Goal: Task Accomplishment & Management: Use online tool/utility

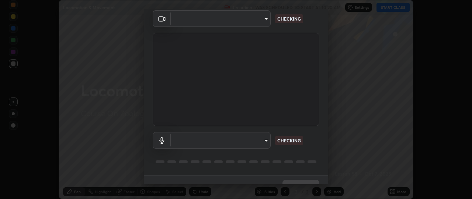
scroll to position [42, 0]
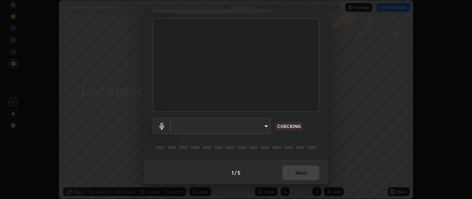
type input "49ae221ac10e7450fae1aa5d9d074b6745a4d7b76778b29691f85c0d3e1dda1d"
click at [265, 127] on body "Erase all Locomotion & Movement Recording WAS SCHEDULED TO START AT 10:20 AM Se…" at bounding box center [236, 99] width 472 height 199
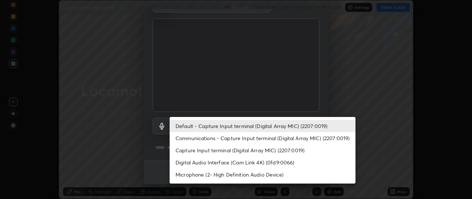
click at [262, 137] on li "Communications - Capture Input terminal (Digital Array MIC) (2207:0019)" at bounding box center [263, 138] width 186 height 12
type input "communications"
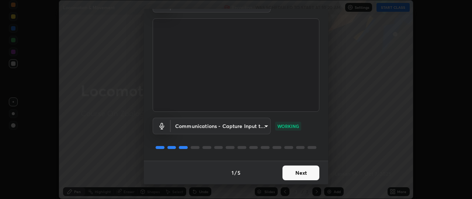
click at [305, 174] on button "Next" at bounding box center [300, 173] width 37 height 15
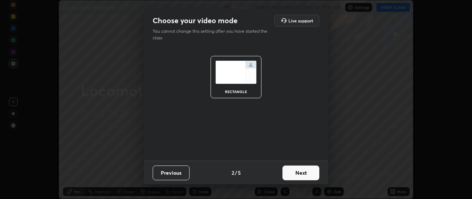
scroll to position [0, 0]
click at [312, 174] on button "Next" at bounding box center [300, 173] width 37 height 15
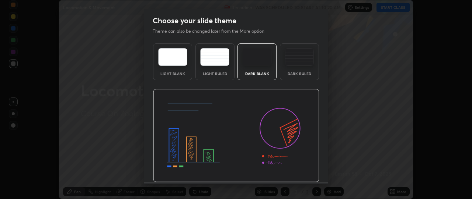
click at [318, 174] on div "Light Blank Light Ruled Dark Blank Dark Ruled" at bounding box center [236, 112] width 184 height 142
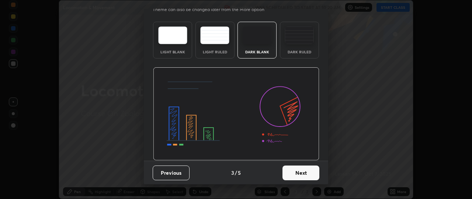
click at [296, 173] on button "Next" at bounding box center [300, 173] width 37 height 15
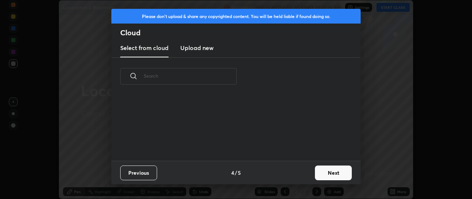
scroll to position [66, 237]
click at [327, 174] on button "Next" at bounding box center [333, 173] width 37 height 15
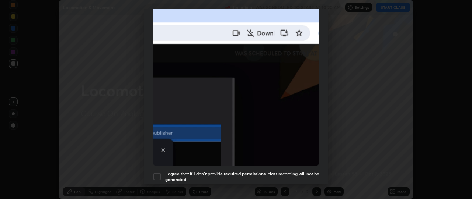
scroll to position [169, 0]
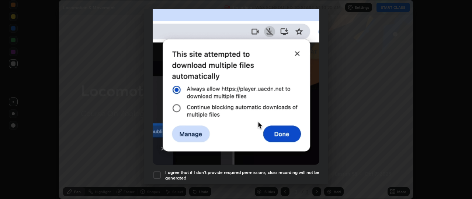
click at [159, 171] on div at bounding box center [157, 175] width 9 height 9
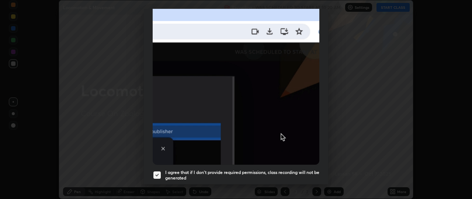
scroll to position [193, 0]
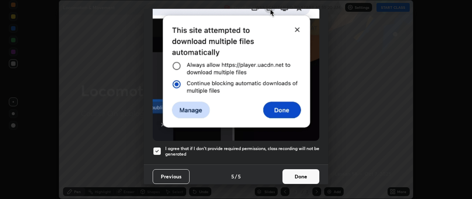
click at [302, 176] on button "Done" at bounding box center [300, 177] width 37 height 15
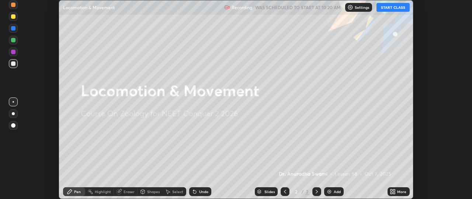
click at [392, 8] on button "START CLASS" at bounding box center [392, 7] width 33 height 9
click at [392, 191] on icon at bounding box center [391, 191] width 2 height 2
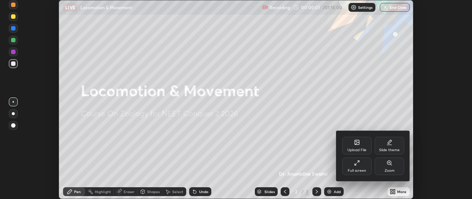
click at [359, 143] on icon at bounding box center [357, 143] width 6 height 6
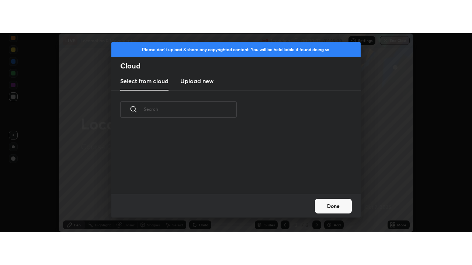
scroll to position [66, 237]
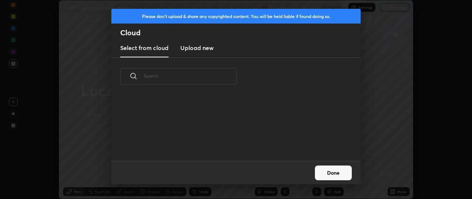
click at [203, 50] on h3 "Upload new" at bounding box center [196, 47] width 33 height 9
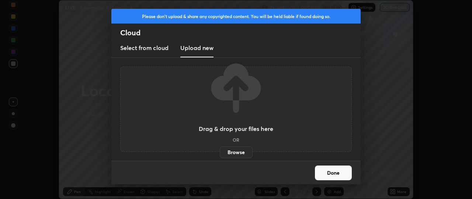
click at [230, 153] on label "Browse" at bounding box center [236, 153] width 33 height 12
click at [220, 153] on input "Browse" at bounding box center [220, 153] width 0 height 12
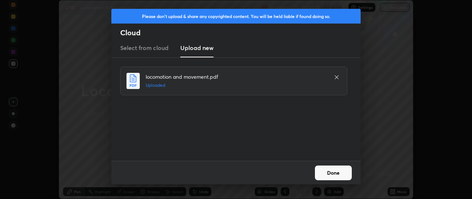
click at [337, 174] on button "Done" at bounding box center [333, 173] width 37 height 15
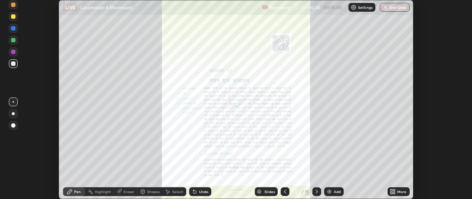
click at [391, 191] on icon at bounding box center [391, 191] width 2 height 2
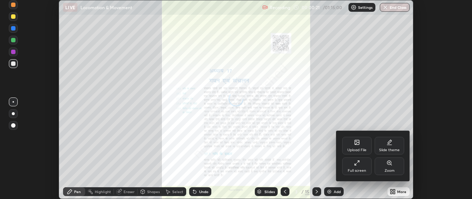
click at [363, 164] on div "Full screen" at bounding box center [356, 167] width 29 height 18
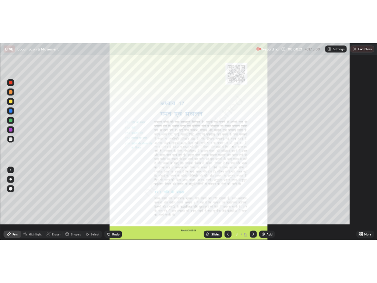
scroll to position [265, 472]
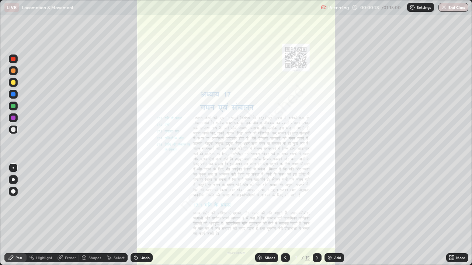
click at [316, 199] on icon at bounding box center [317, 258] width 2 height 4
click at [315, 199] on icon at bounding box center [317, 258] width 6 height 6
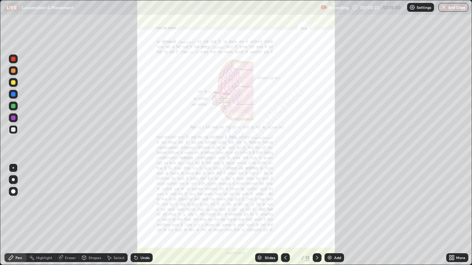
click at [316, 199] on icon at bounding box center [317, 258] width 6 height 6
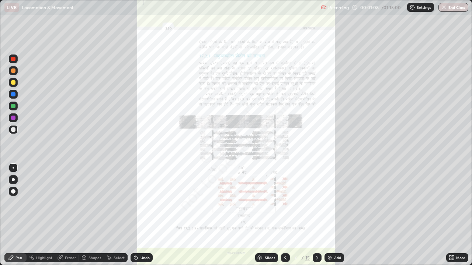
click at [15, 119] on div at bounding box center [13, 118] width 4 height 4
click at [15, 131] on div at bounding box center [13, 130] width 4 height 4
click at [17, 117] on div at bounding box center [13, 118] width 9 height 9
click at [316, 199] on icon at bounding box center [317, 258] width 6 height 6
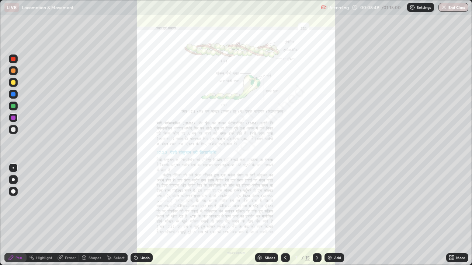
click at [329, 199] on img at bounding box center [330, 258] width 6 height 6
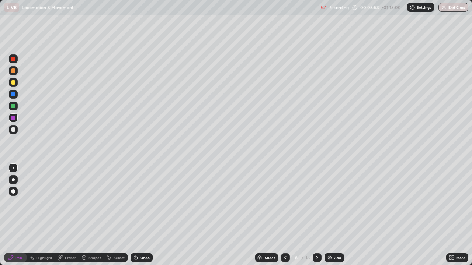
click at [14, 71] on div at bounding box center [13, 71] width 4 height 4
click at [116, 199] on div "Select" at bounding box center [116, 258] width 24 height 9
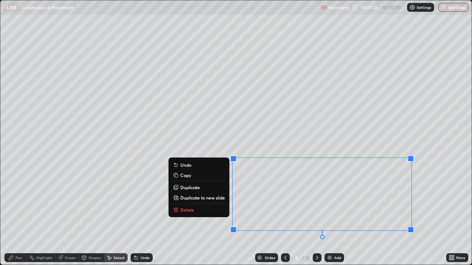
click at [215, 199] on button "Delete" at bounding box center [198, 210] width 55 height 9
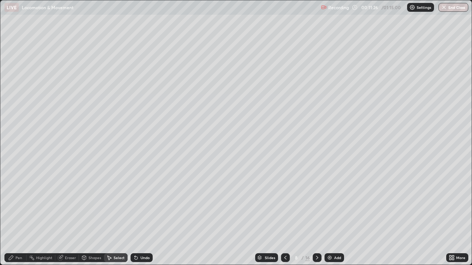
click at [69, 199] on div "0 ° Undo Copy Duplicate Duplicate to new slide Delete" at bounding box center [235, 132] width 471 height 265
click at [11, 199] on icon at bounding box center [11, 258] width 6 height 6
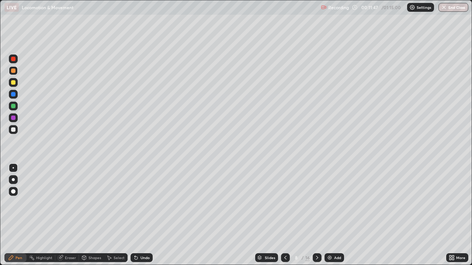
click at [17, 130] on div at bounding box center [13, 129] width 9 height 9
click at [12, 84] on div at bounding box center [13, 82] width 4 height 4
click at [72, 199] on div "Eraser" at bounding box center [70, 258] width 11 height 4
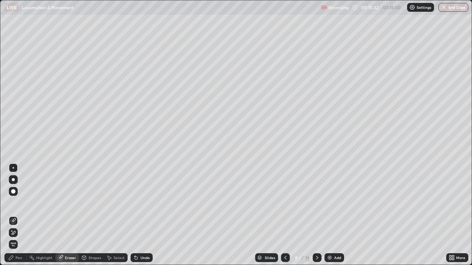
click at [21, 199] on div "Pen" at bounding box center [18, 258] width 7 height 4
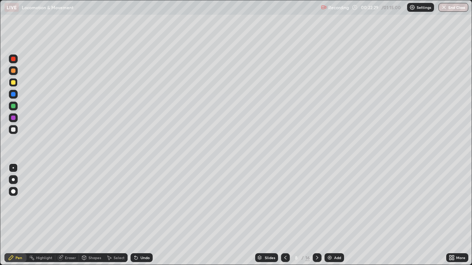
click at [331, 199] on img at bounding box center [330, 258] width 6 height 6
click at [14, 130] on div at bounding box center [13, 130] width 4 height 4
click at [15, 84] on div at bounding box center [13, 82] width 9 height 9
click at [14, 73] on div at bounding box center [13, 71] width 4 height 4
click at [73, 199] on div "Eraser" at bounding box center [70, 258] width 11 height 4
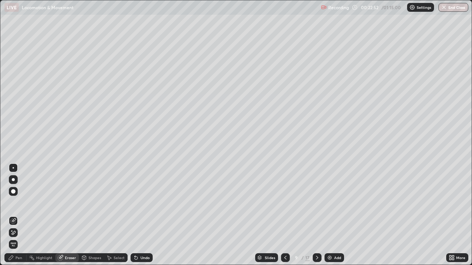
click at [22, 199] on div "Pen" at bounding box center [15, 258] width 22 height 9
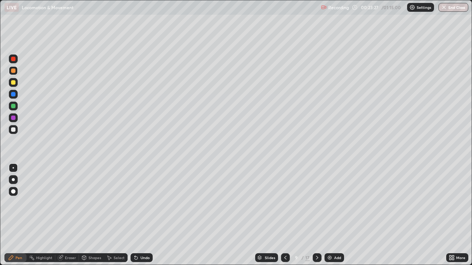
click at [13, 130] on div at bounding box center [13, 130] width 4 height 4
click at [15, 83] on div at bounding box center [13, 82] width 4 height 4
click at [14, 81] on div at bounding box center [13, 82] width 4 height 4
click at [327, 199] on img at bounding box center [330, 258] width 6 height 6
click at [14, 129] on div at bounding box center [13, 130] width 4 height 4
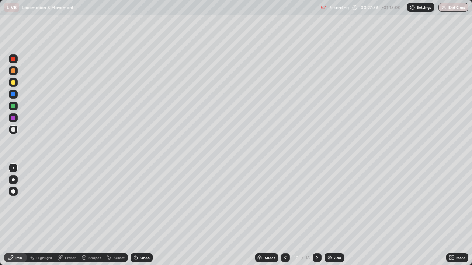
click at [285, 199] on icon at bounding box center [285, 258] width 6 height 6
click at [289, 199] on div at bounding box center [285, 258] width 9 height 15
click at [317, 199] on icon at bounding box center [317, 258] width 6 height 6
click at [315, 199] on icon at bounding box center [317, 258] width 6 height 6
click at [330, 199] on div "Add" at bounding box center [334, 258] width 20 height 9
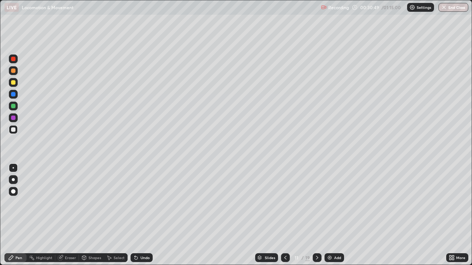
click at [331, 199] on img at bounding box center [330, 258] width 6 height 6
click at [283, 199] on icon at bounding box center [285, 258] width 6 height 6
click at [284, 199] on icon at bounding box center [285, 258] width 2 height 4
click at [284, 199] on icon at bounding box center [285, 258] width 6 height 6
click at [285, 199] on icon at bounding box center [285, 258] width 2 height 4
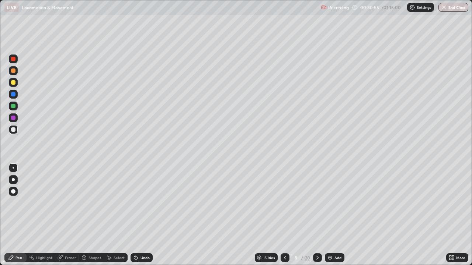
click at [13, 108] on div at bounding box center [13, 106] width 4 height 4
click at [71, 199] on div "Eraser" at bounding box center [67, 258] width 24 height 9
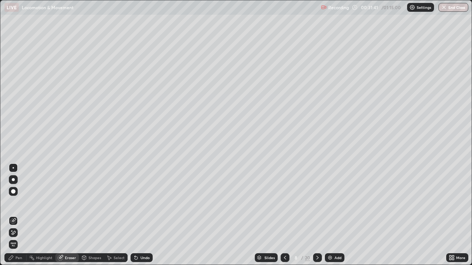
click at [114, 199] on div "Select" at bounding box center [116, 258] width 24 height 9
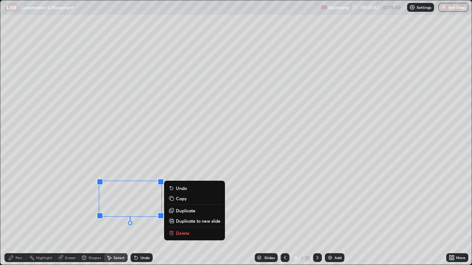
click at [172, 199] on icon at bounding box center [172, 233] width 0 height 1
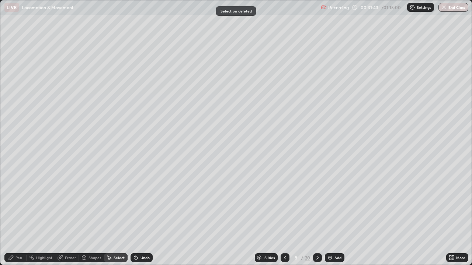
click at [17, 199] on div "Pen" at bounding box center [18, 258] width 7 height 4
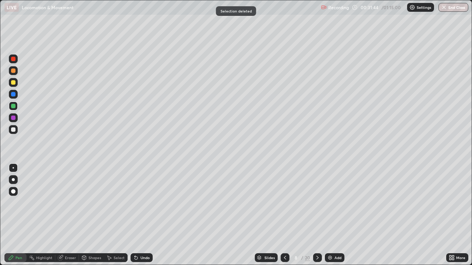
click at [13, 132] on div at bounding box center [13, 129] width 9 height 9
click at [13, 118] on div at bounding box center [13, 118] width 4 height 4
click at [317, 199] on icon at bounding box center [317, 258] width 6 height 6
click at [285, 199] on icon at bounding box center [285, 258] width 6 height 6
click at [316, 199] on icon at bounding box center [317, 258] width 6 height 6
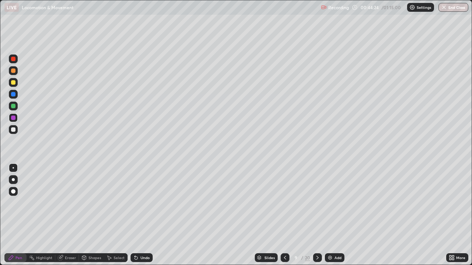
click at [14, 70] on div at bounding box center [13, 71] width 4 height 4
click at [65, 199] on div "Eraser" at bounding box center [70, 258] width 11 height 4
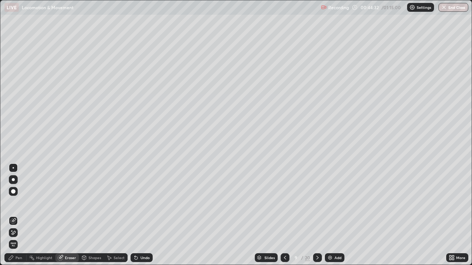
click at [14, 199] on div "Pen" at bounding box center [15, 258] width 22 height 9
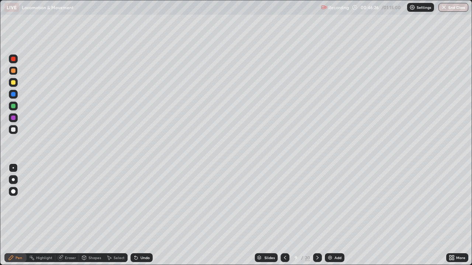
click at [316, 199] on icon at bounding box center [317, 258] width 6 height 6
click at [13, 130] on div at bounding box center [13, 130] width 4 height 4
click at [61, 199] on icon at bounding box center [61, 257] width 4 height 4
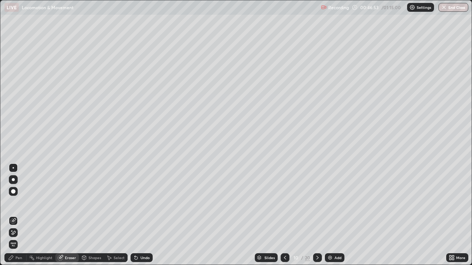
click at [18, 199] on div "Pen" at bounding box center [18, 258] width 7 height 4
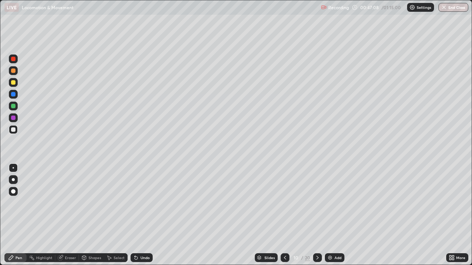
click at [62, 199] on icon at bounding box center [60, 258] width 5 height 5
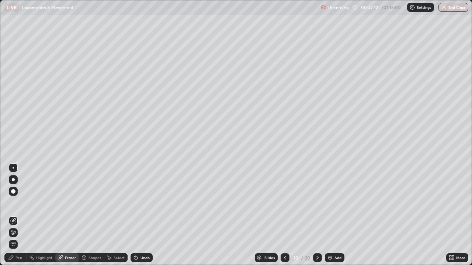
click at [15, 199] on div "Pen" at bounding box center [15, 258] width 22 height 9
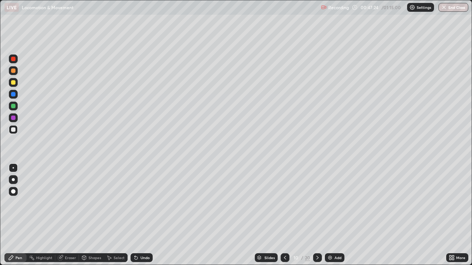
click at [67, 199] on div "Eraser" at bounding box center [67, 258] width 24 height 9
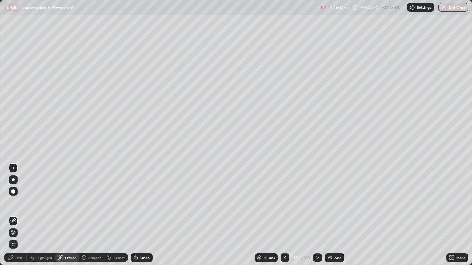
click at [15, 199] on div "Pen" at bounding box center [18, 258] width 7 height 4
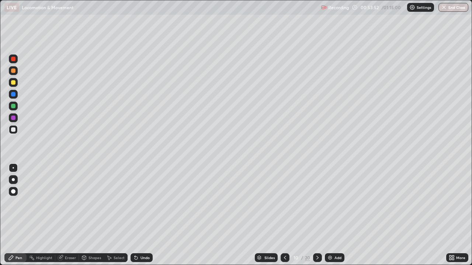
click at [317, 199] on icon at bounding box center [317, 258] width 2 height 4
click at [317, 199] on icon at bounding box center [317, 258] width 6 height 6
click at [316, 199] on icon at bounding box center [317, 258] width 2 height 4
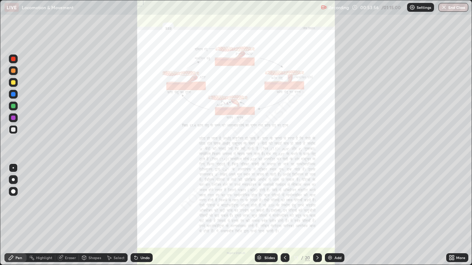
click at [285, 199] on icon at bounding box center [285, 258] width 6 height 6
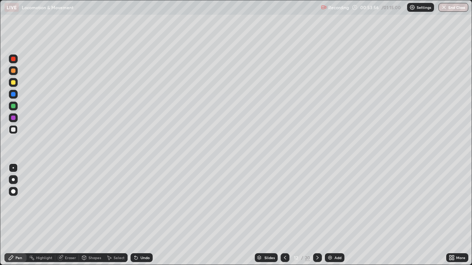
click at [287, 199] on div at bounding box center [285, 258] width 9 height 9
click at [284, 199] on icon at bounding box center [285, 258] width 6 height 6
click at [285, 199] on icon at bounding box center [285, 258] width 6 height 6
click at [316, 199] on icon at bounding box center [317, 258] width 6 height 6
click at [317, 199] on icon at bounding box center [317, 258] width 6 height 6
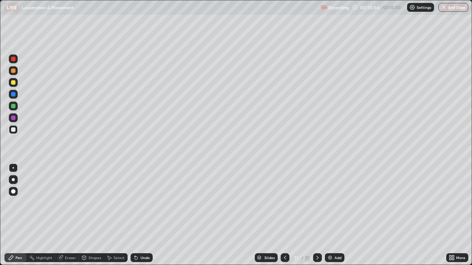
click at [284, 199] on icon at bounding box center [285, 258] width 6 height 6
click at [283, 199] on icon at bounding box center [285, 258] width 6 height 6
click at [317, 199] on icon at bounding box center [317, 258] width 6 height 6
click at [282, 199] on div at bounding box center [285, 258] width 9 height 9
click at [455, 7] on button "End Class" at bounding box center [453, 7] width 30 height 9
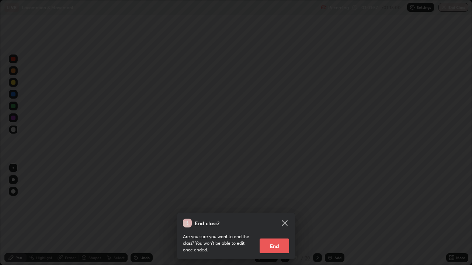
click at [283, 199] on button "End" at bounding box center [274, 246] width 29 height 15
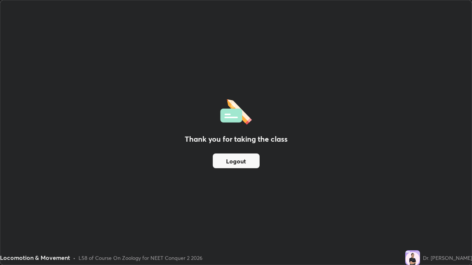
click at [250, 162] on button "Logout" at bounding box center [236, 161] width 47 height 15
